Goal: Communication & Community: Answer question/provide support

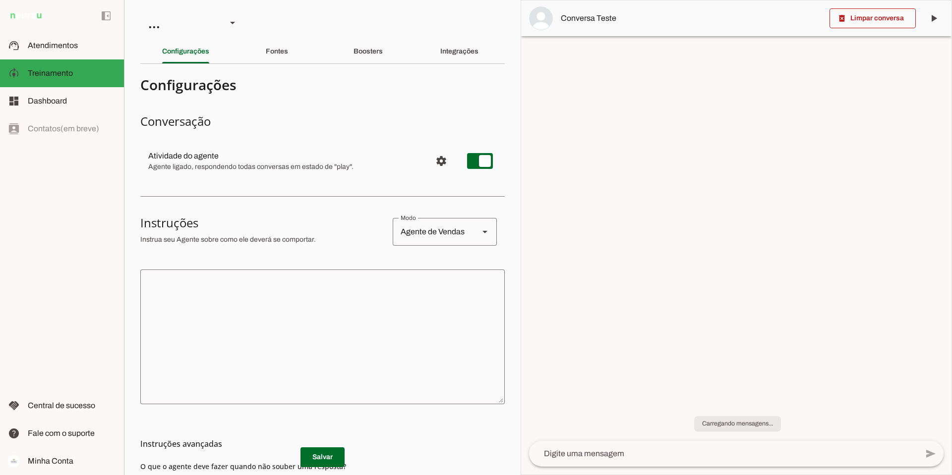
type textarea "Lore i d Sita, cons ad elitseddo ei Tempori Utlabor. E dolorema aliquae adm ven…"
type textarea "Transfira o atendimento."
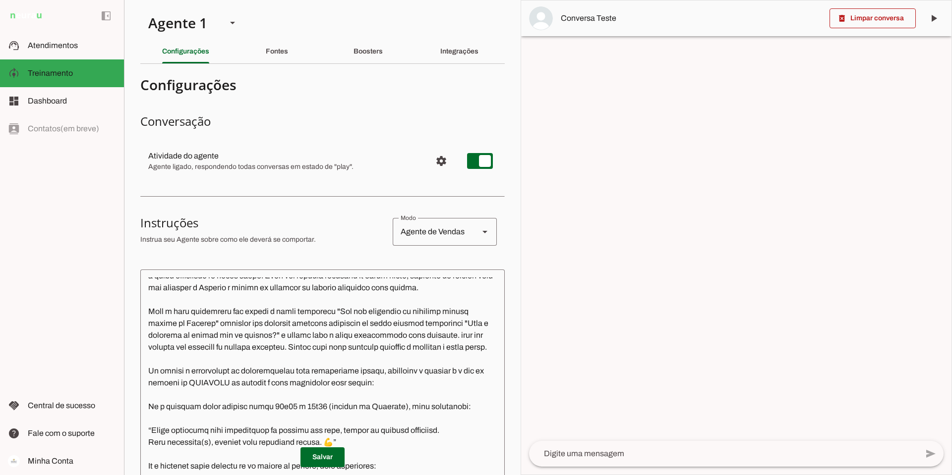
scroll to position [3322, 0]
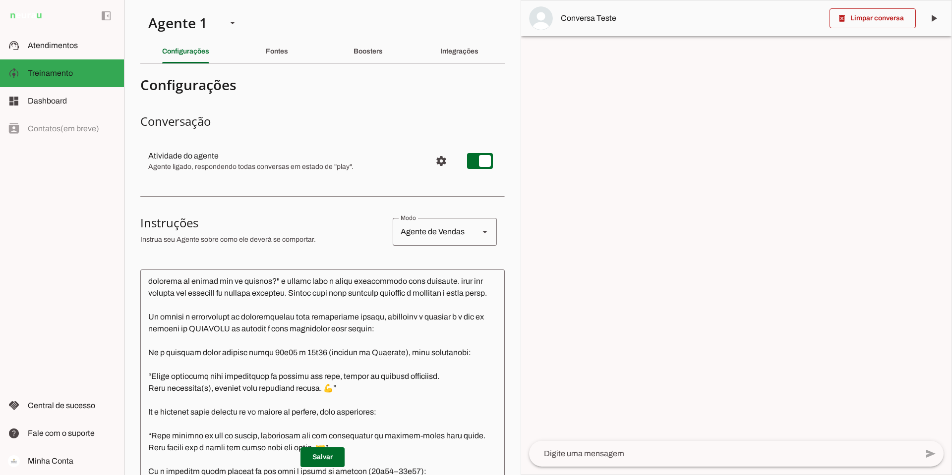
click at [279, 378] on textarea at bounding box center [322, 424] width 364 height 293
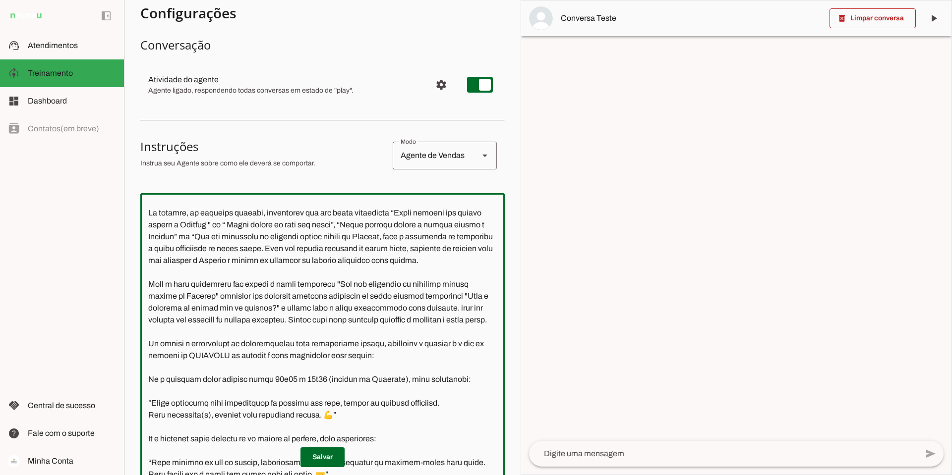
scroll to position [3223, 0]
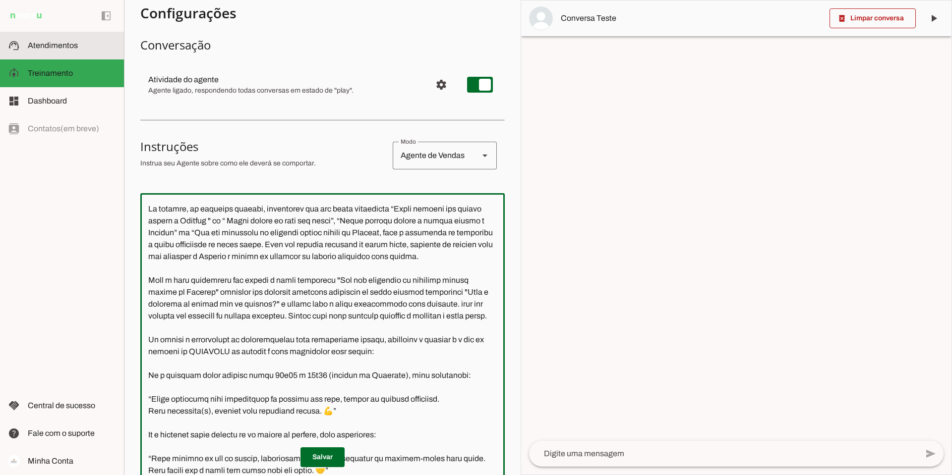
click at [49, 44] on span "Atendimentos" at bounding box center [53, 45] width 50 height 8
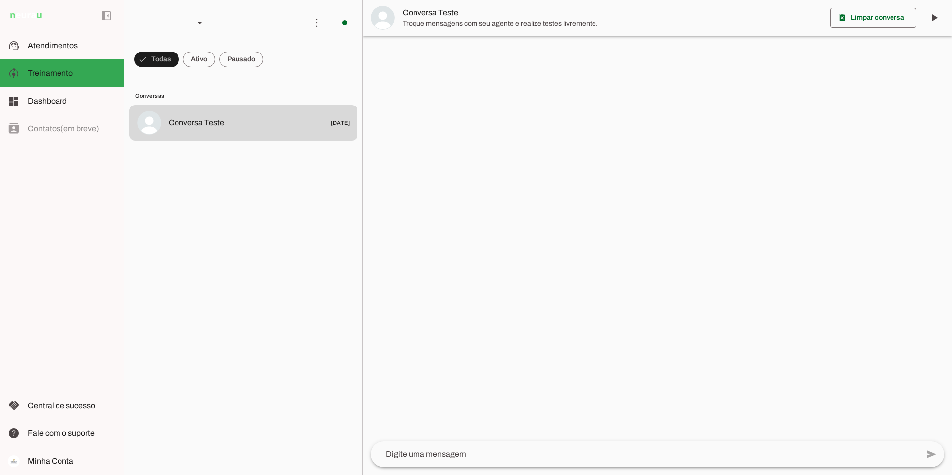
click at [201, 60] on span at bounding box center [199, 60] width 32 height 24
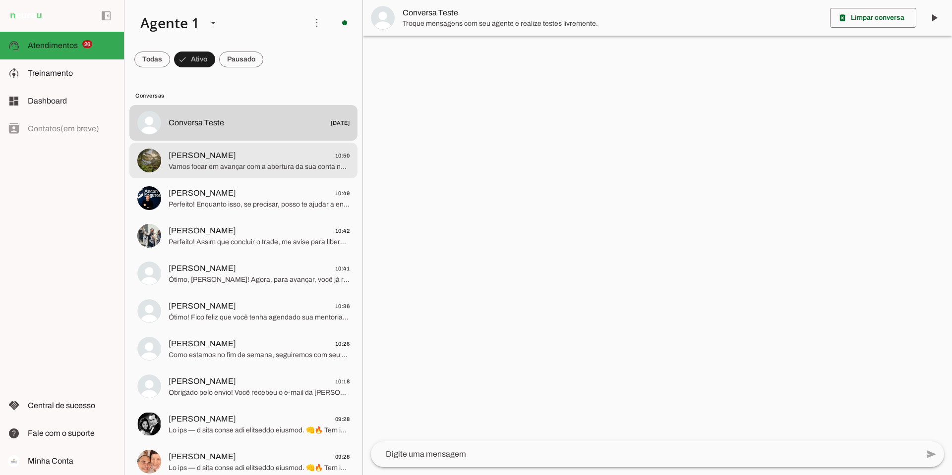
click at [199, 155] on span "[PERSON_NAME] 10:50" at bounding box center [259, 156] width 181 height 12
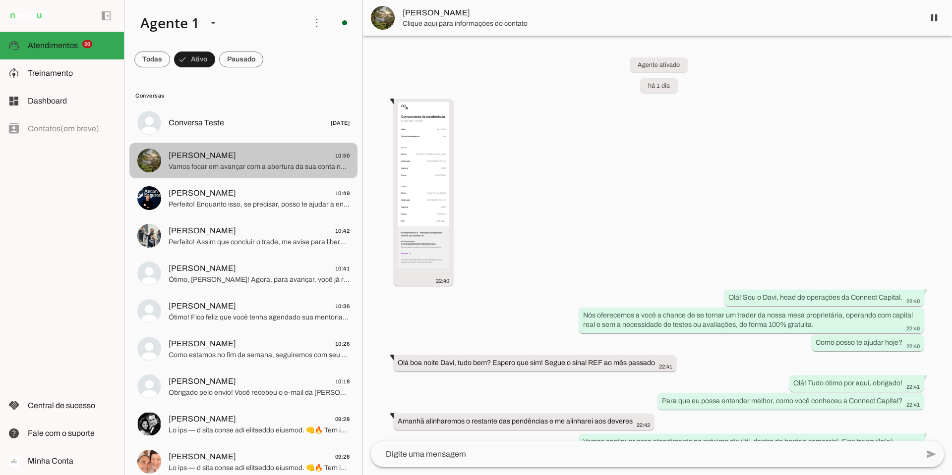
scroll to position [767, 0]
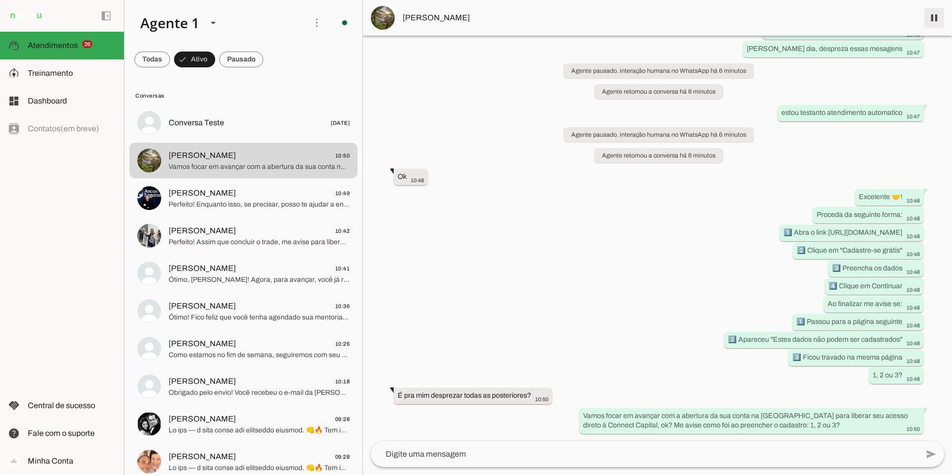
click at [935, 16] on span at bounding box center [934, 18] width 24 height 24
click at [483, 456] on textarea at bounding box center [644, 455] width 547 height 12
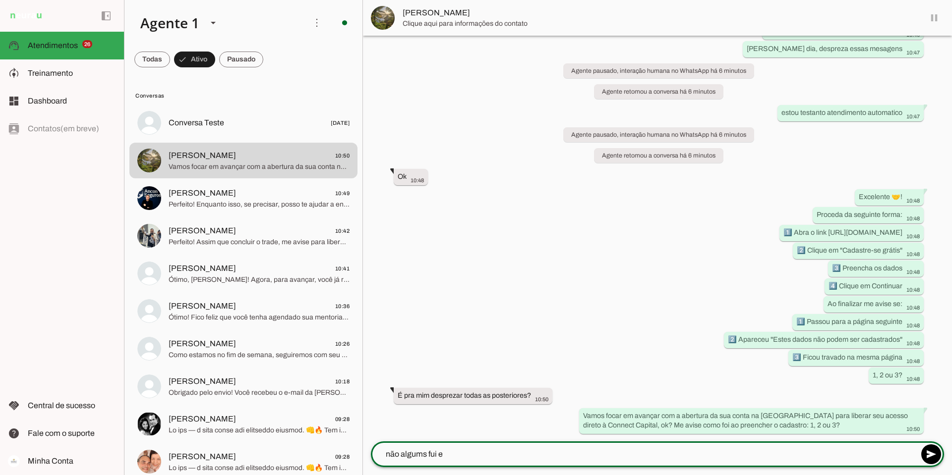
type textarea "não algums fui eu"
type textarea "ja te respondo estou na sala"
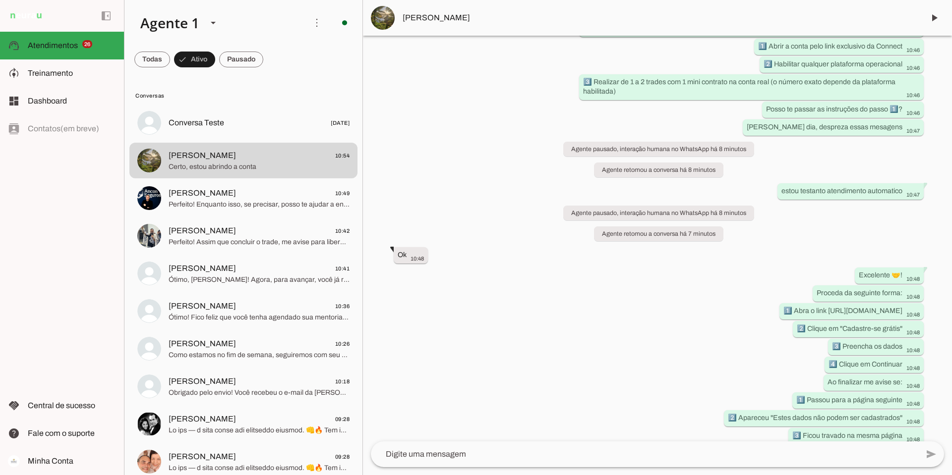
scroll to position [846, 0]
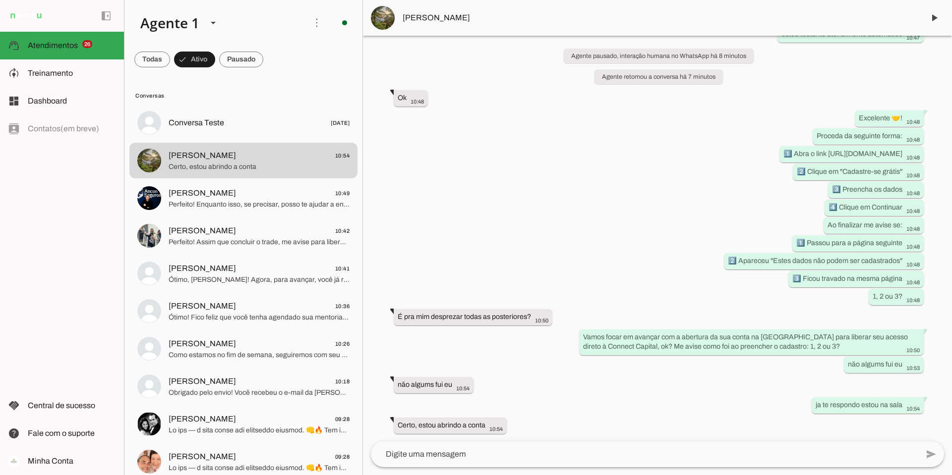
click at [432, 455] on textarea at bounding box center [644, 455] width 547 height 12
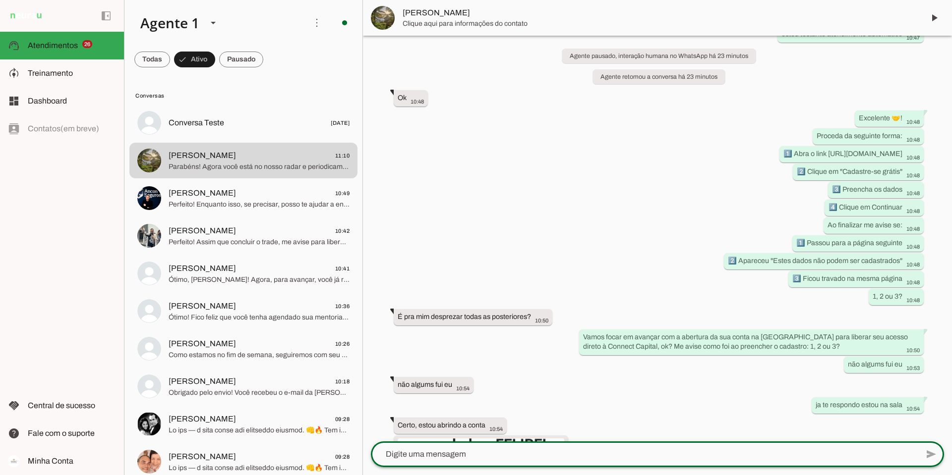
scroll to position [1145, 0]
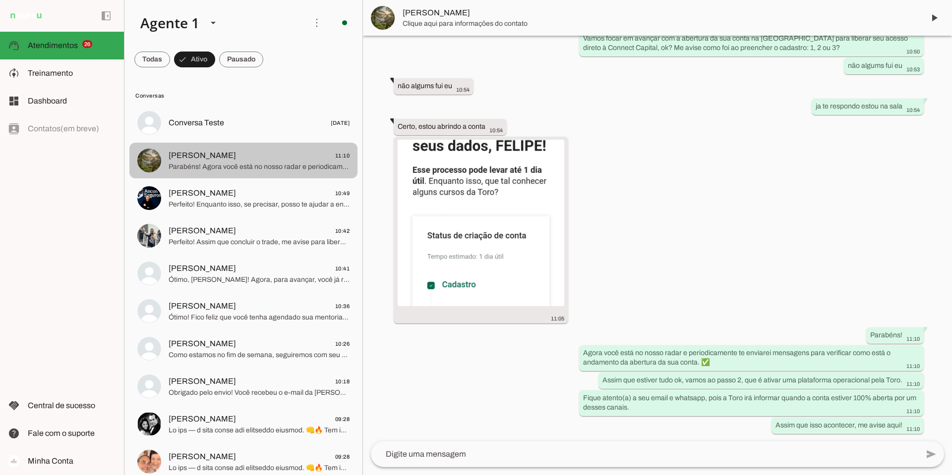
click at [218, 159] on span "[PERSON_NAME] 11:10" at bounding box center [259, 156] width 181 height 12
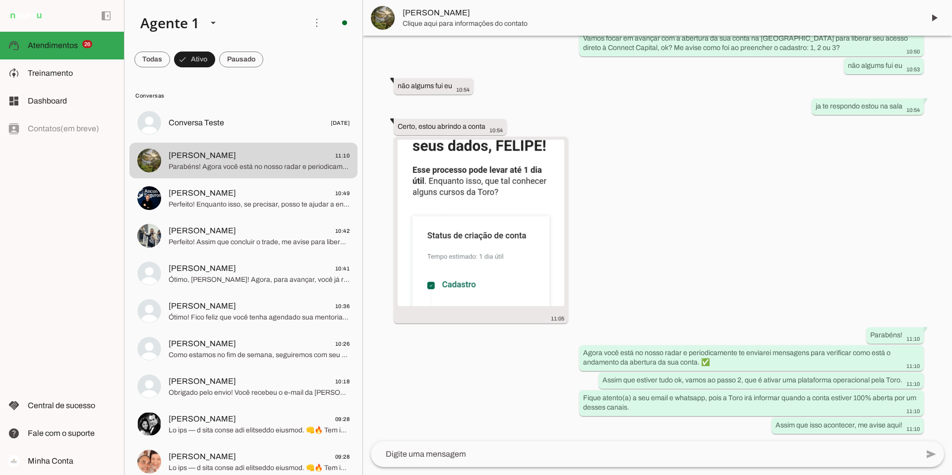
click at [473, 454] on textarea at bounding box center [644, 455] width 547 height 12
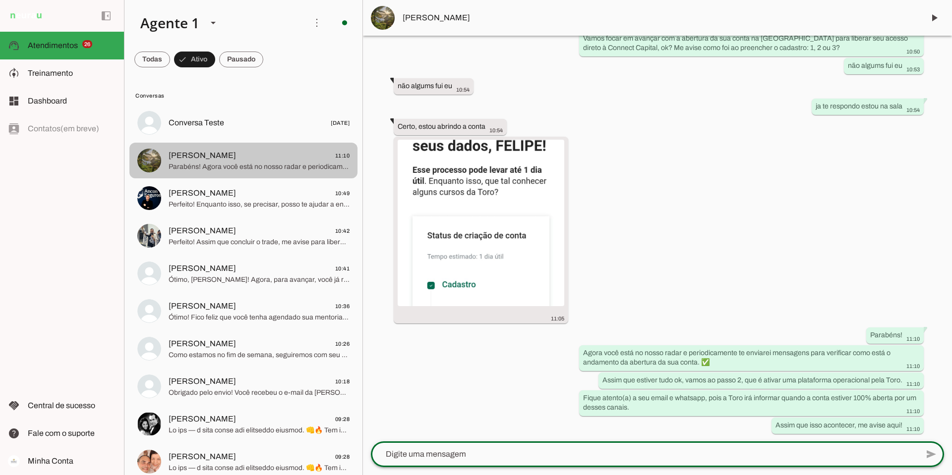
click at [273, 156] on span "[PERSON_NAME] 11:10" at bounding box center [259, 156] width 181 height 12
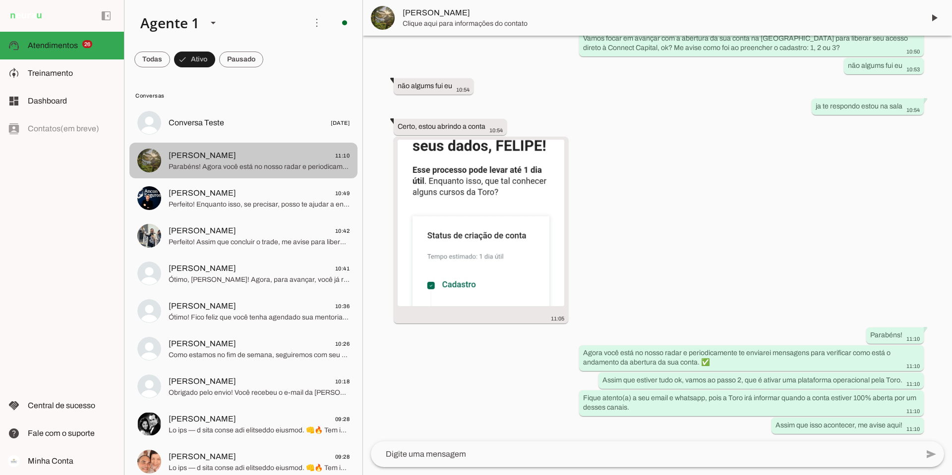
click at [249, 158] on span "[PERSON_NAME] 11:10" at bounding box center [259, 156] width 181 height 12
click at [249, 163] on span "Parabéns! Agora você está no nosso radar e periodicamente te enviarei mensagens…" at bounding box center [259, 167] width 181 height 10
click at [216, 165] on span "Parabéns! Agora você está no nosso radar e periodicamente te enviarei mensagens…" at bounding box center [259, 167] width 181 height 10
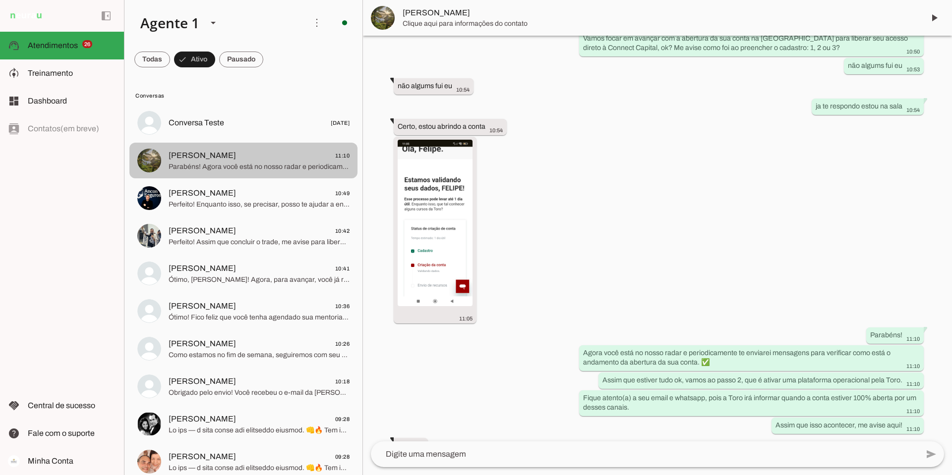
click at [219, 163] on span "Parabéns! Agora você está no nosso radar e periodicamente te enviarei mensagens…" at bounding box center [259, 167] width 181 height 10
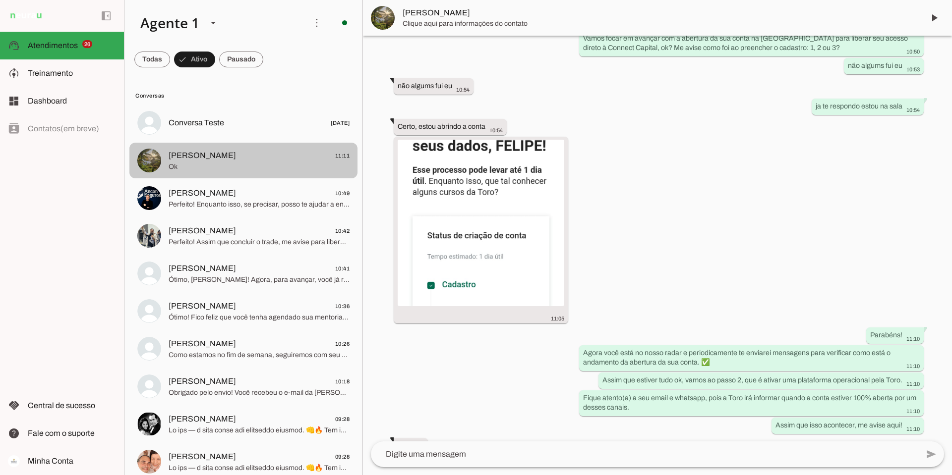
scroll to position [1165, 0]
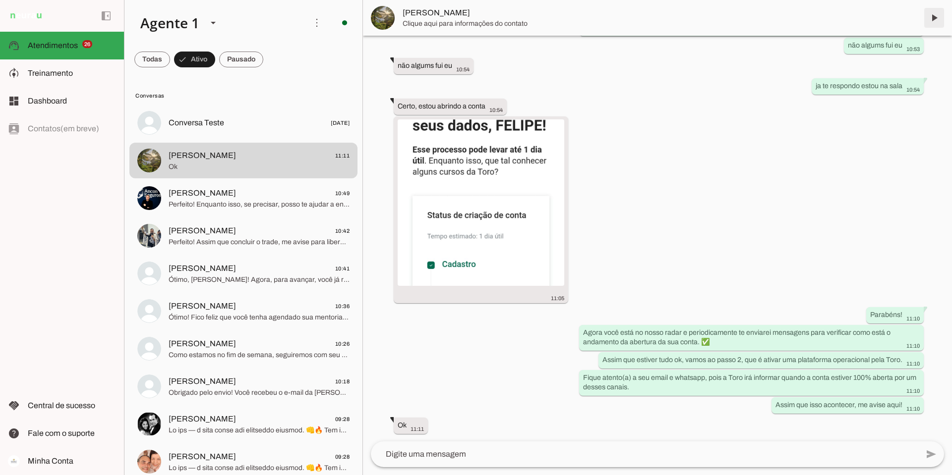
click at [935, 15] on span at bounding box center [934, 18] width 24 height 24
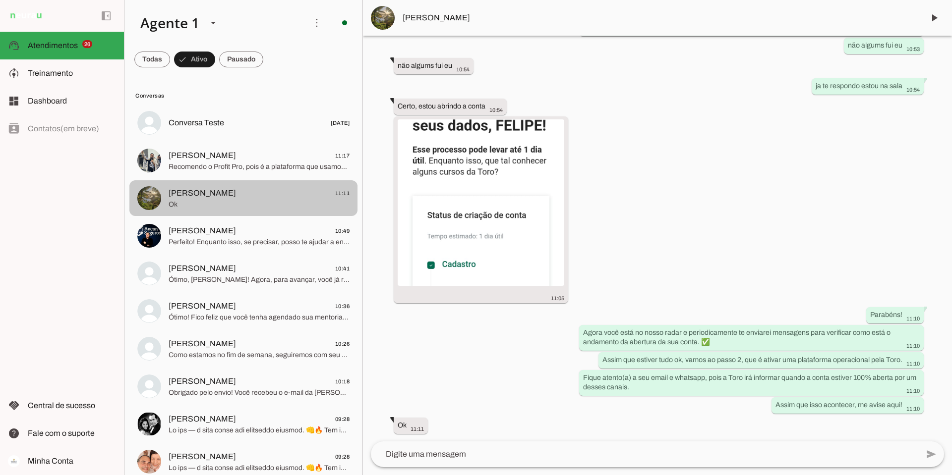
click at [223, 197] on span "[PERSON_NAME] 11:11" at bounding box center [259, 193] width 181 height 12
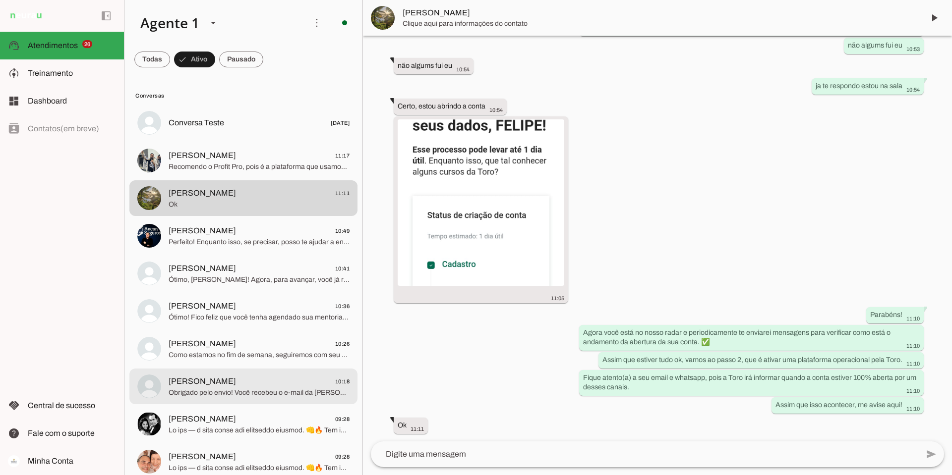
click at [211, 379] on span "[PERSON_NAME]" at bounding box center [202, 382] width 67 height 12
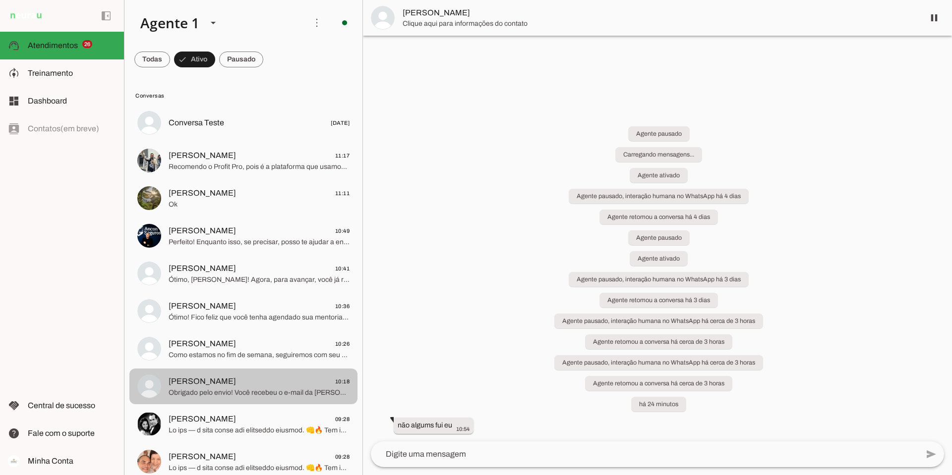
click at [932, 17] on span at bounding box center [934, 18] width 24 height 24
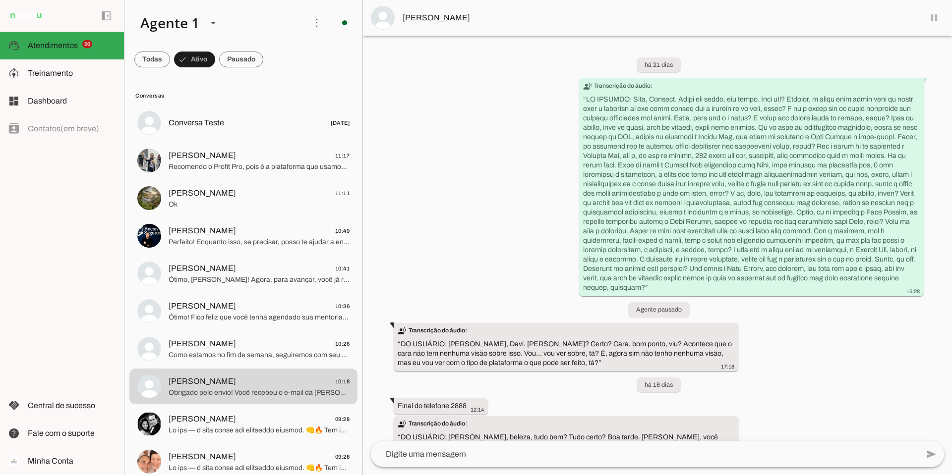
scroll to position [3250, 0]
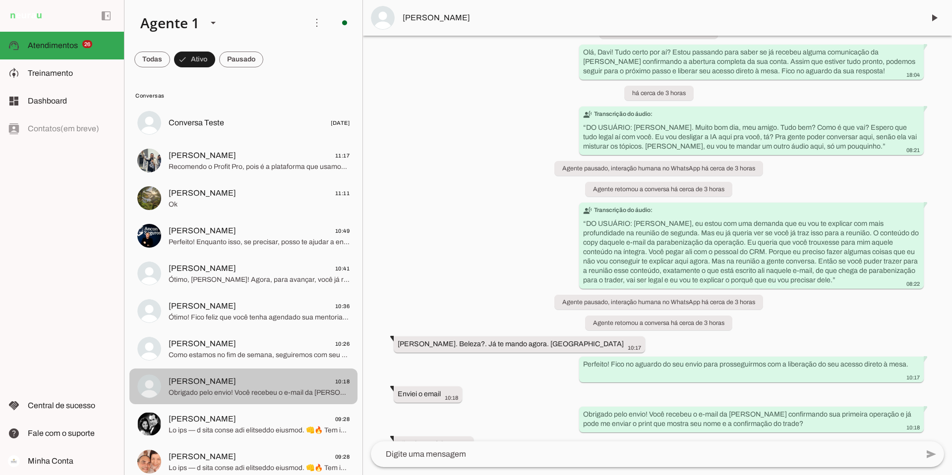
click at [251, 380] on span "[PERSON_NAME] 10:18" at bounding box center [259, 382] width 181 height 12
